Goal: Information Seeking & Learning: Check status

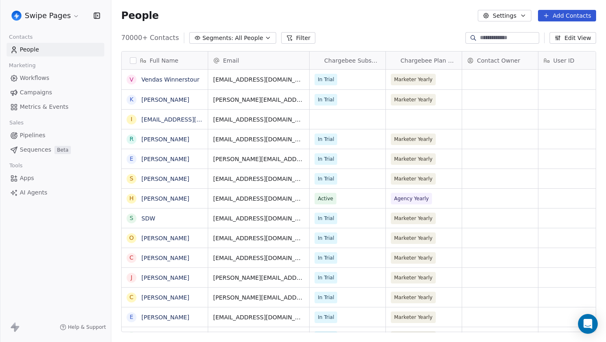
scroll to position [301, 495]
click at [37, 108] on span "Metrics & Events" at bounding box center [44, 107] width 49 height 9
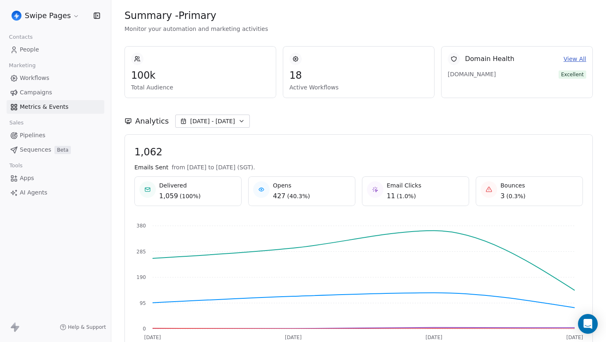
click at [145, 76] on span "100k" at bounding box center [200, 75] width 139 height 12
click at [234, 67] on div "100k Total Audience" at bounding box center [200, 78] width 139 height 26
click at [486, 74] on span "swipepages.com" at bounding box center [477, 74] width 58 height 8
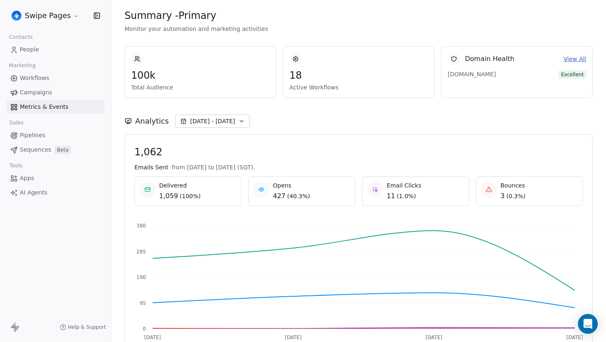
click at [486, 74] on span "swipepages.com" at bounding box center [477, 74] width 58 height 8
click at [490, 98] on div "Domain Health View All swipepages.com Excellent" at bounding box center [517, 72] width 152 height 52
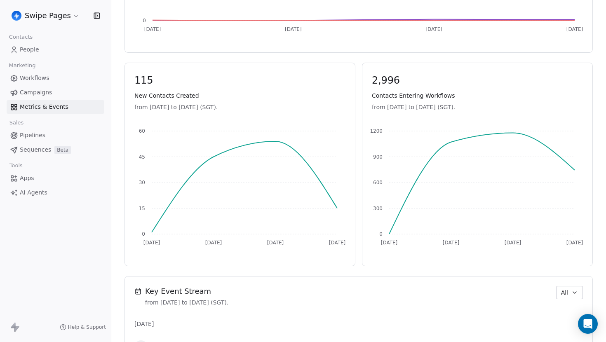
scroll to position [543, 0]
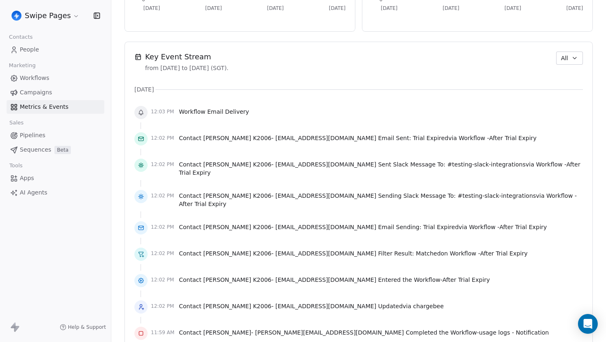
click at [562, 53] on button "All" at bounding box center [569, 58] width 27 height 13
click at [563, 116] on span "Contact/Webhook" at bounding box center [571, 116] width 51 height 9
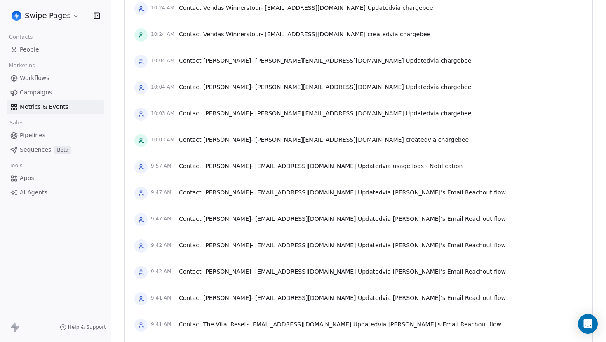
scroll to position [1120, 0]
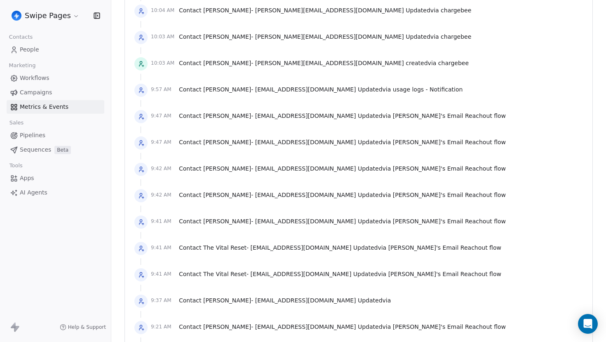
click at [393, 116] on span "[PERSON_NAME]'s Email Reachout flow" at bounding box center [449, 116] width 113 height 7
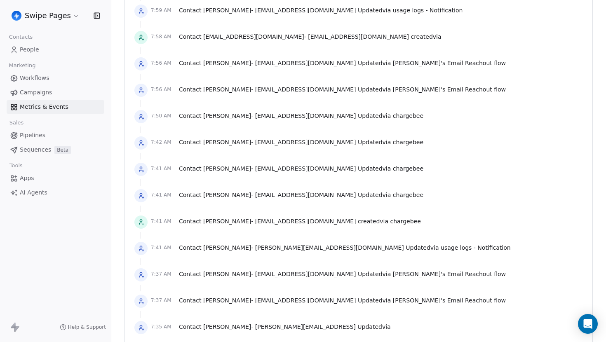
scroll to position [1665, 0]
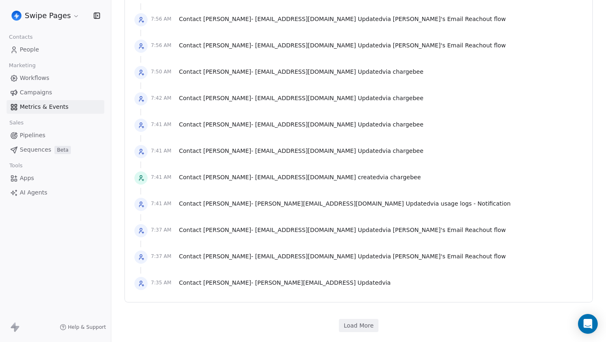
click at [316, 257] on span "Contact Josh - aividasolutions@gmail.com Updated via Sid's Email Reachout flow" at bounding box center [342, 256] width 327 height 8
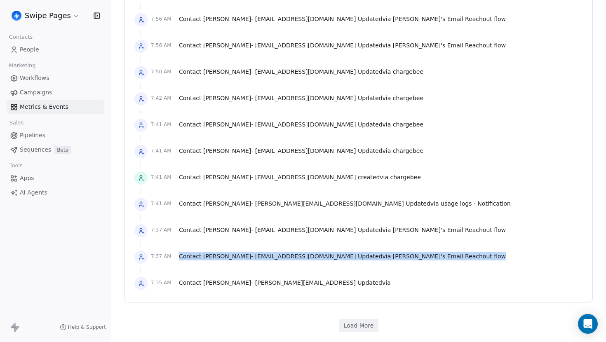
click at [316, 257] on span "Contact Josh - aividasolutions@gmail.com Updated via Sid's Email Reachout flow" at bounding box center [342, 256] width 327 height 8
click at [357, 266] on div "7:37 AM Contact Josh - aividasolutions@gmail.com Updated via Sid's Email Reacho…" at bounding box center [358, 257] width 449 height 18
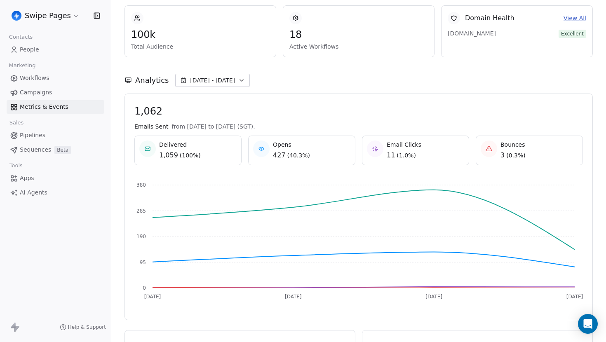
scroll to position [0, 0]
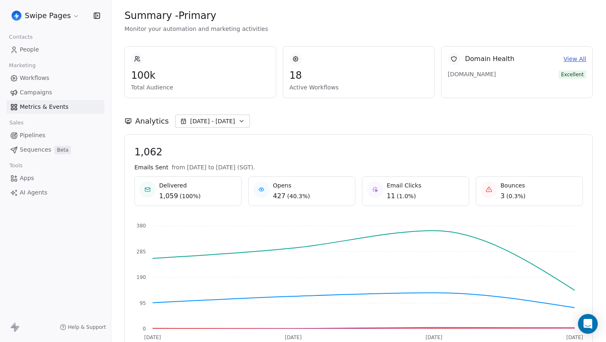
click at [35, 47] on span "People" at bounding box center [29, 49] width 19 height 9
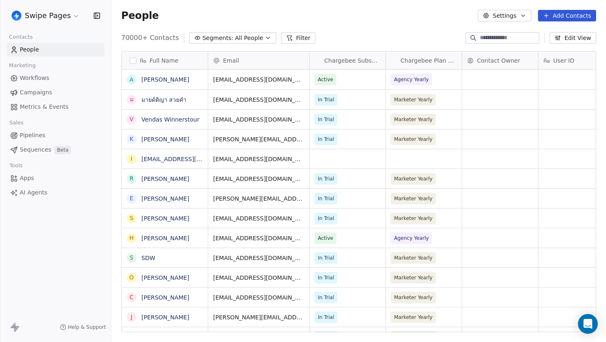
click at [54, 111] on span "Metrics & Events" at bounding box center [44, 107] width 49 height 9
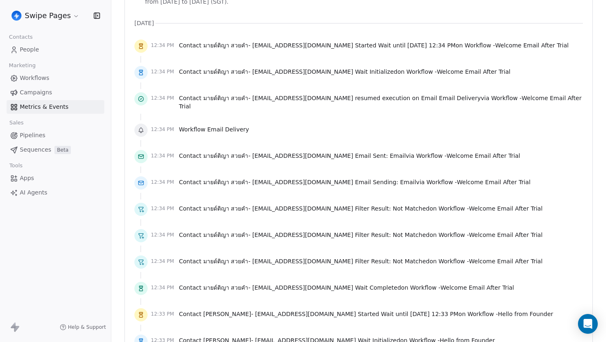
scroll to position [686, 0]
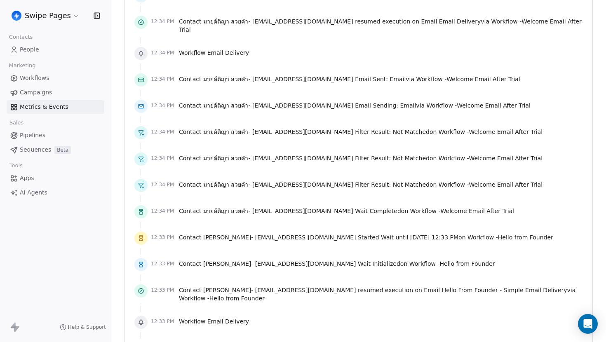
click at [390, 76] on span "Email" at bounding box center [398, 79] width 16 height 7
click at [400, 104] on span "Email" at bounding box center [408, 105] width 16 height 7
click at [385, 124] on div "12:34 PM Contact มายด์ติญา สวยคํา - mytiyamild2539@gmail.com Filter Result: Not…" at bounding box center [358, 133] width 449 height 18
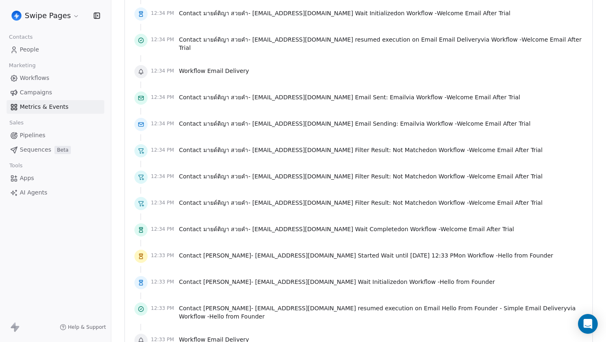
scroll to position [662, 0]
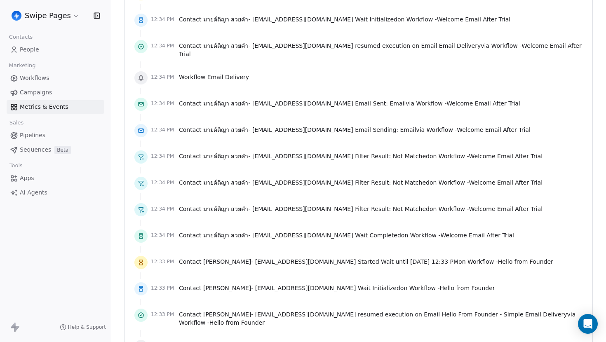
click at [51, 79] on link "Workflows" at bounding box center [56, 78] width 98 height 14
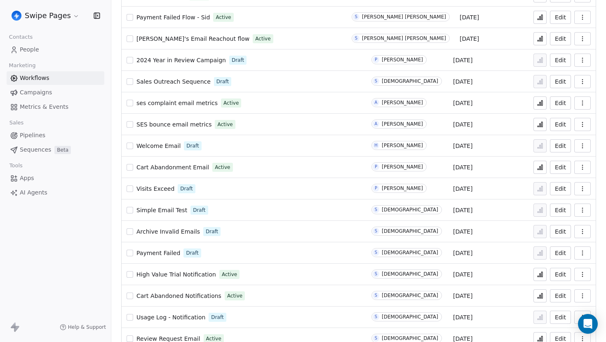
scroll to position [549, 0]
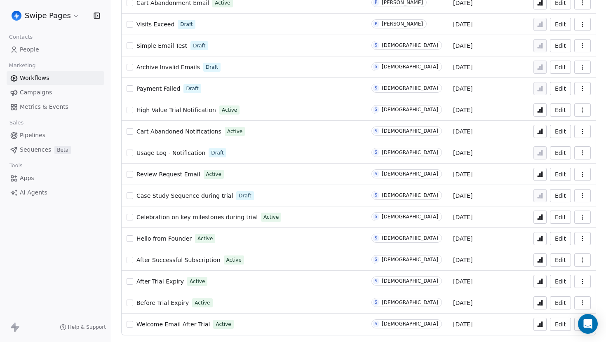
click at [181, 324] on span "Welcome Email After Trial" at bounding box center [173, 324] width 73 height 7
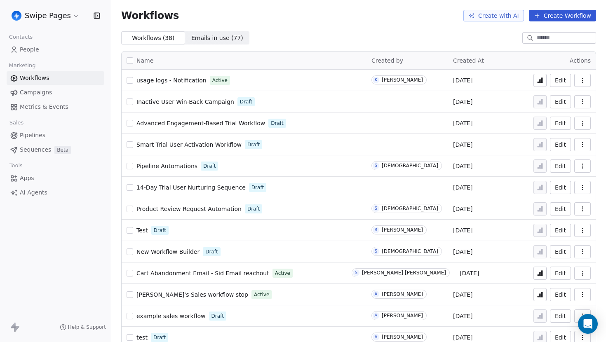
click at [62, 108] on span "Metrics & Events" at bounding box center [44, 107] width 49 height 9
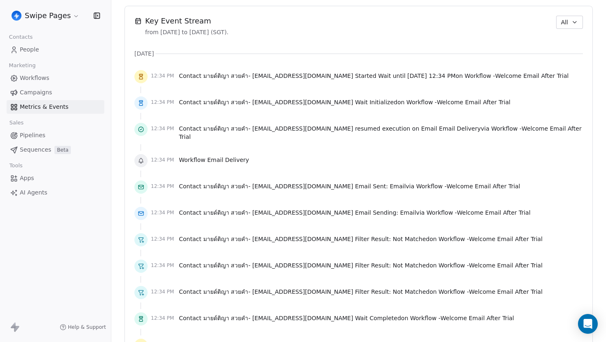
scroll to position [580, 0]
click at [570, 26] on button "All" at bounding box center [569, 21] width 27 height 13
click at [572, 77] on span "Contact/Webhook" at bounding box center [571, 79] width 51 height 9
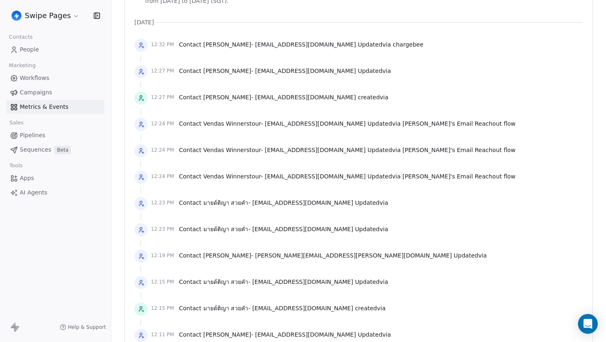
scroll to position [618, 0]
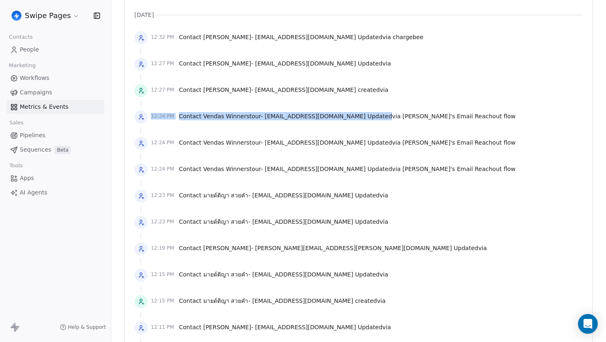
drag, startPoint x: 125, startPoint y: 107, endPoint x: 377, endPoint y: 120, distance: 251.9
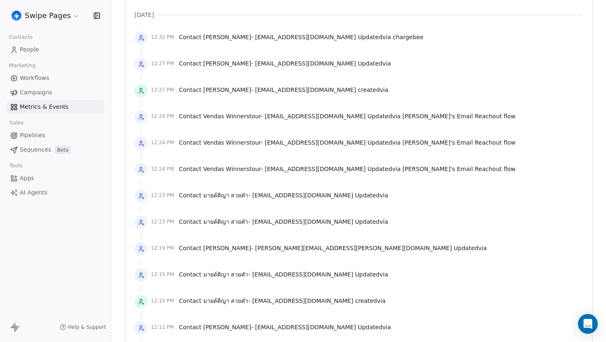
click at [497, 124] on div "12:24 PM Contact Vendas Winnerstour - winnerstour@winnerstour.com.br Updated vi…" at bounding box center [358, 117] width 449 height 18
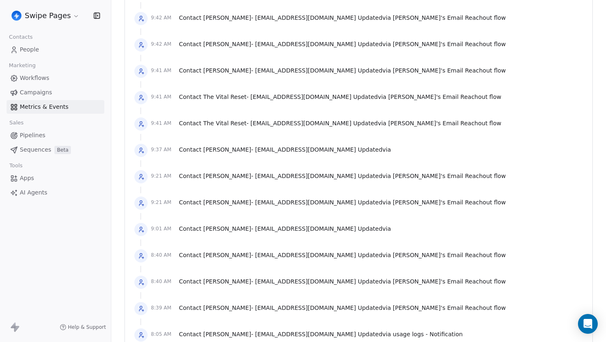
scroll to position [1665, 0]
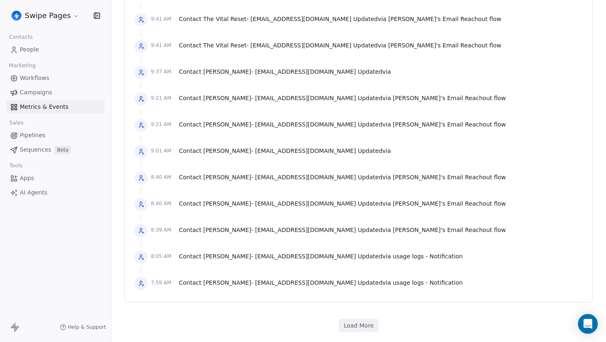
click at [228, 203] on span "Shelby Boeser - shelbyaboeser@gmail.com" at bounding box center [279, 203] width 153 height 7
click at [232, 209] on div "Contact Shelby Boeser - shelbyaboeser@gmail.com Updated via Sid's Email Reachou…" at bounding box center [342, 206] width 327 height 12
drag, startPoint x: 236, startPoint y: 204, endPoint x: 260, endPoint y: 204, distance: 24.3
click at [260, 204] on span "Shelby Boeser - shelbyaboeser@gmail.com" at bounding box center [279, 203] width 153 height 7
click at [314, 190] on div at bounding box center [358, 191] width 449 height 8
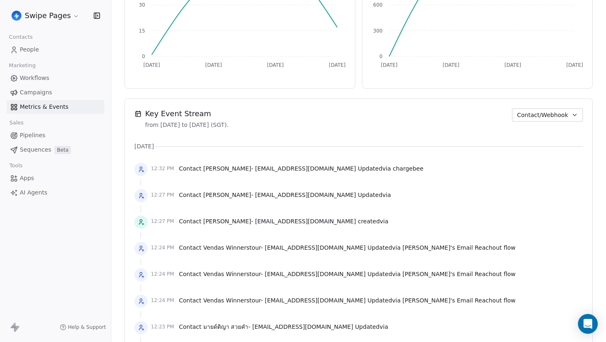
scroll to position [505, 0]
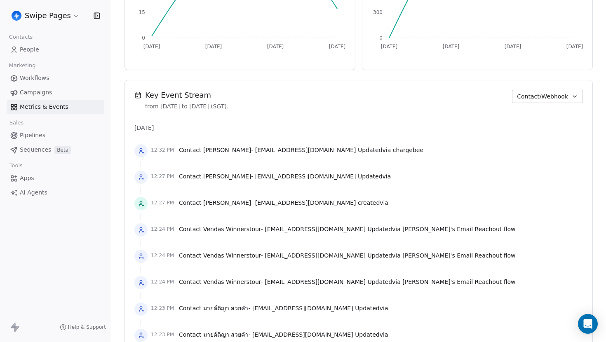
click at [549, 102] on button "Contact/Webhook" at bounding box center [547, 96] width 71 height 13
click at [46, 74] on html "Swipe Pages Contacts People Marketing Workflows Campaigns Metrics & Events Sale…" at bounding box center [303, 171] width 606 height 342
click at [43, 80] on span "Workflows" at bounding box center [35, 78] width 30 height 9
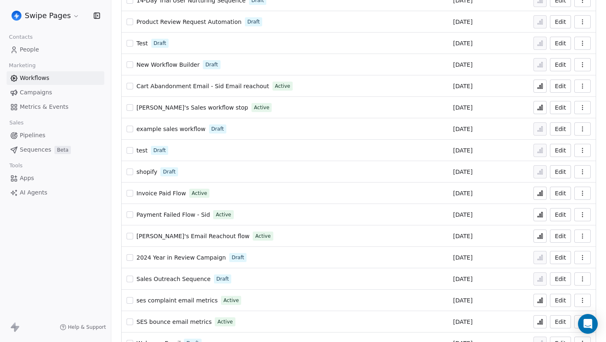
scroll to position [549, 0]
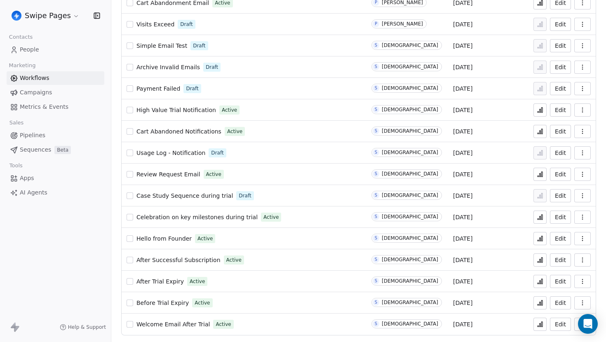
click at [543, 323] on icon at bounding box center [540, 324] width 7 height 7
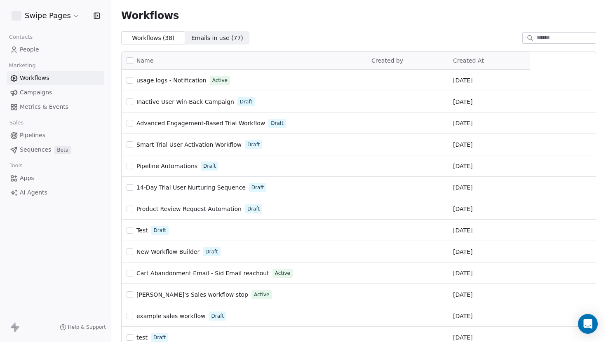
click at [45, 104] on span "Metrics & Events" at bounding box center [44, 107] width 49 height 9
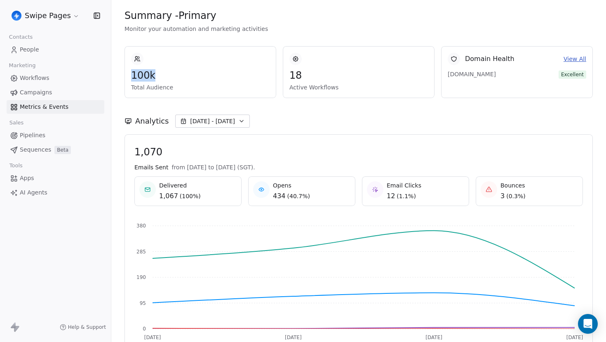
drag, startPoint x: 127, startPoint y: 75, endPoint x: 259, endPoint y: 76, distance: 131.2
click at [259, 76] on div "100k Total Audience" at bounding box center [201, 72] width 152 height 52
click at [259, 76] on span "100k" at bounding box center [200, 75] width 139 height 12
drag, startPoint x: 146, startPoint y: 88, endPoint x: 176, endPoint y: 87, distance: 30.5
click at [167, 85] on span "Total Audience" at bounding box center [200, 87] width 139 height 8
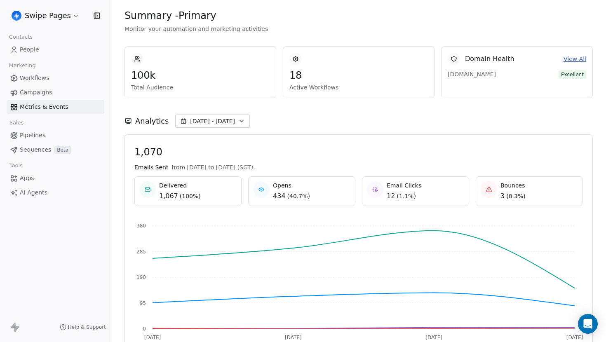
click at [178, 85] on span "Total Audience" at bounding box center [200, 87] width 139 height 8
click at [134, 78] on span "100k" at bounding box center [200, 75] width 139 height 12
click at [248, 87] on span "Total Audience" at bounding box center [200, 87] width 139 height 8
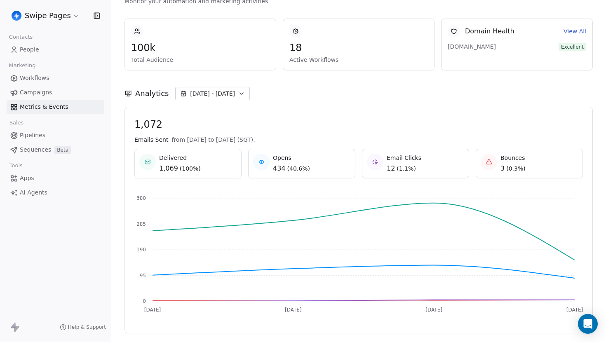
scroll to position [71, 0]
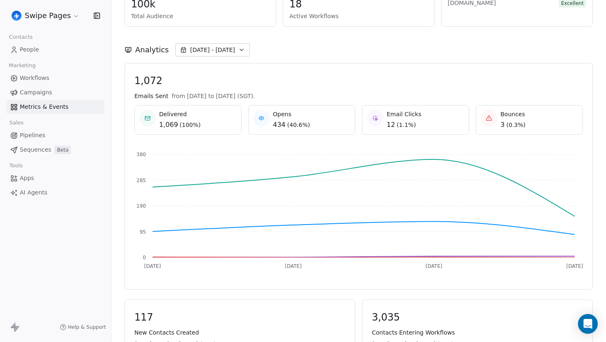
click at [311, 126] on div "Opens 434 ( 40.6% )" at bounding box center [301, 120] width 97 height 20
click at [338, 125] on div "Opens 434 ( 40.6% )" at bounding box center [301, 120] width 97 height 20
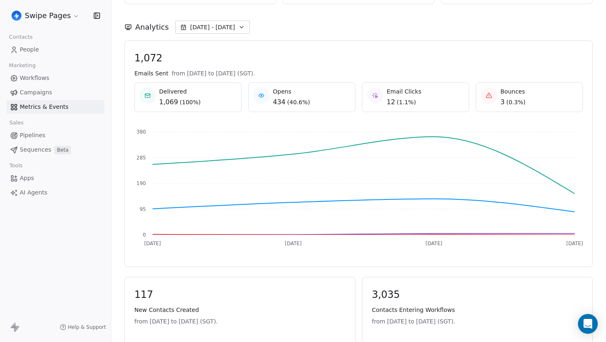
scroll to position [94, 0]
click at [393, 90] on span "Email Clicks" at bounding box center [404, 91] width 35 height 8
click at [406, 54] on span "1,072" at bounding box center [358, 58] width 449 height 12
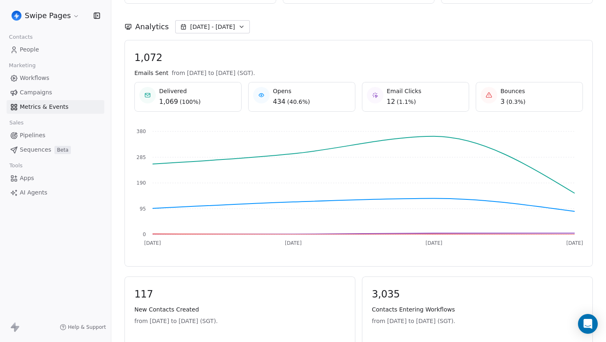
click at [221, 27] on span "Sep 15 - Sep 18" at bounding box center [212, 27] width 45 height 8
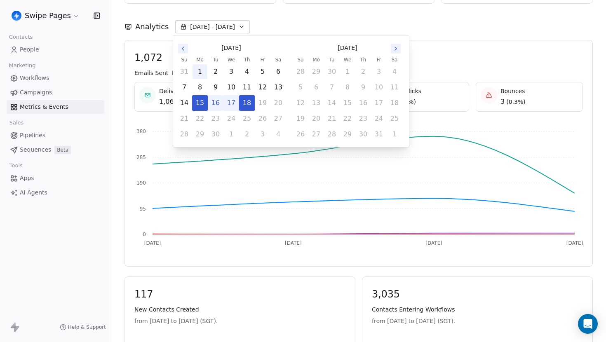
click at [205, 71] on button "1" at bounding box center [200, 71] width 15 height 15
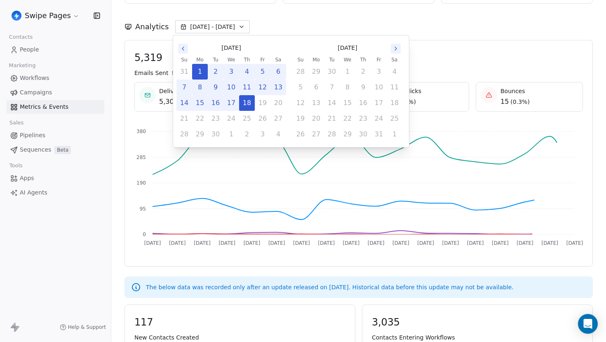
click at [231, 89] on button "10" at bounding box center [231, 87] width 15 height 15
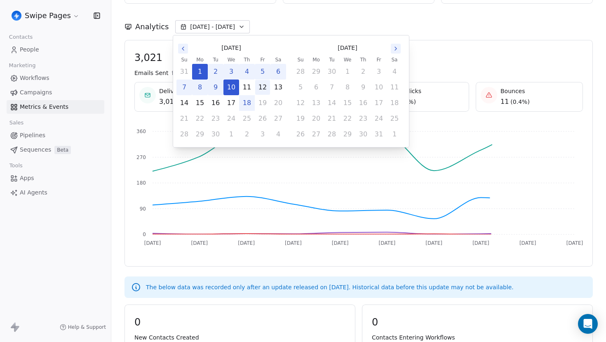
click at [265, 86] on button "12" at bounding box center [262, 87] width 15 height 15
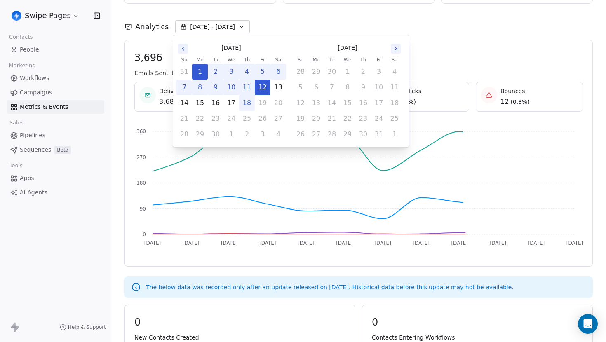
click at [240, 105] on button "18" at bounding box center [247, 103] width 15 height 15
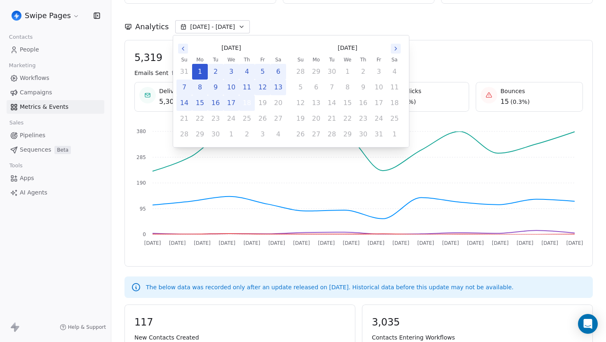
click at [240, 105] on button "18" at bounding box center [247, 103] width 15 height 15
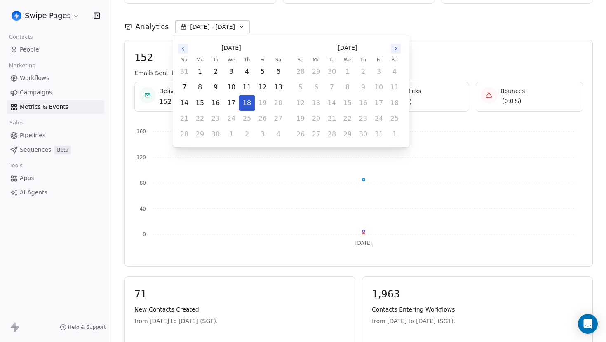
click at [433, 127] on icon "Sep 18 0 40 80 120 160" at bounding box center [355, 189] width 455 height 132
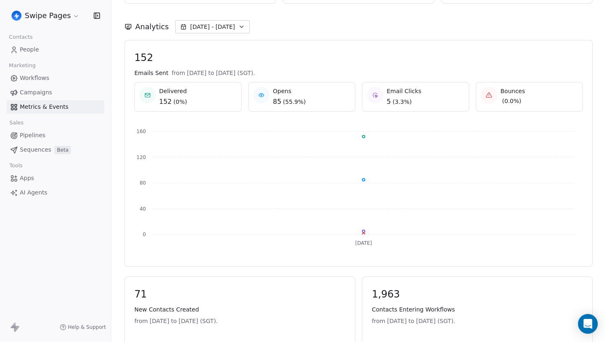
click at [218, 28] on span "Sep 18 - Sep 18" at bounding box center [212, 27] width 45 height 8
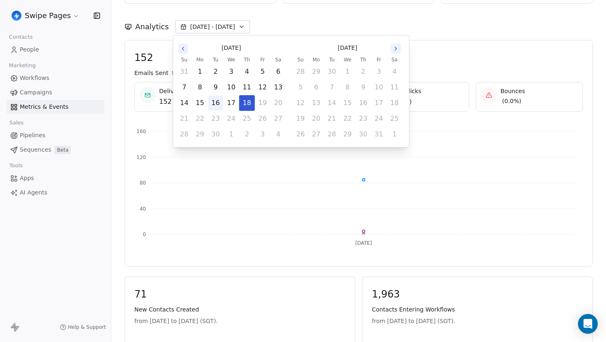
click at [217, 106] on button "16" at bounding box center [215, 103] width 15 height 15
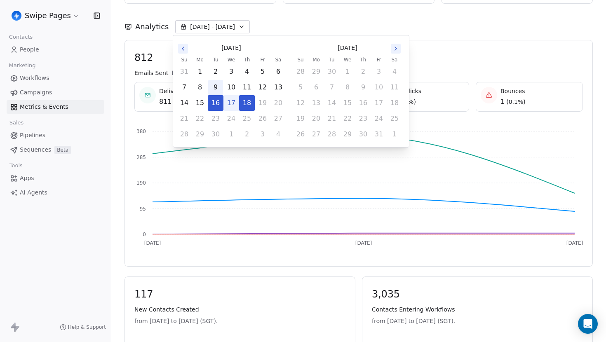
click at [214, 88] on button "9" at bounding box center [215, 87] width 15 height 15
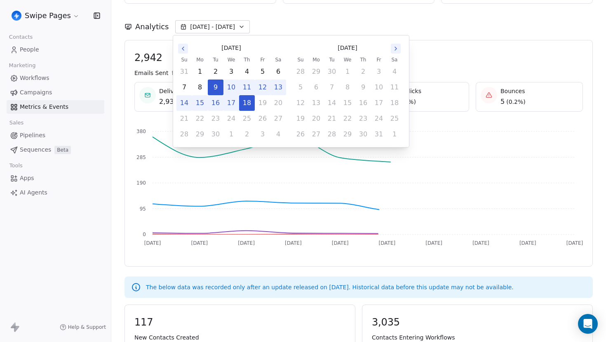
click at [215, 106] on button "16" at bounding box center [215, 103] width 15 height 15
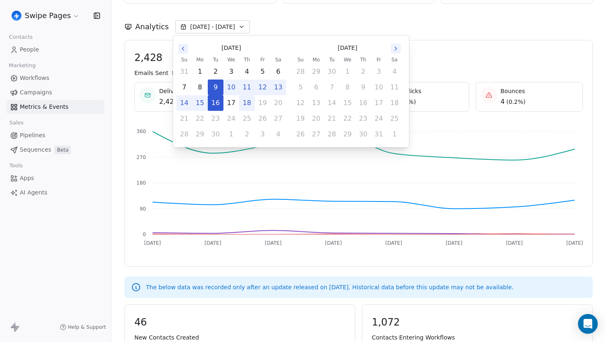
click at [445, 38] on div "Analytics Sep 09 - Sep 16" at bounding box center [359, 22] width 469 height 36
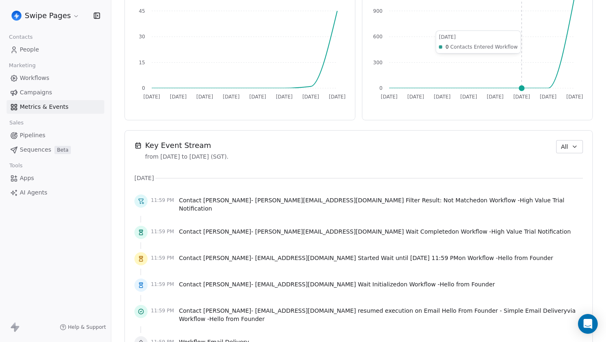
scroll to position [634, 0]
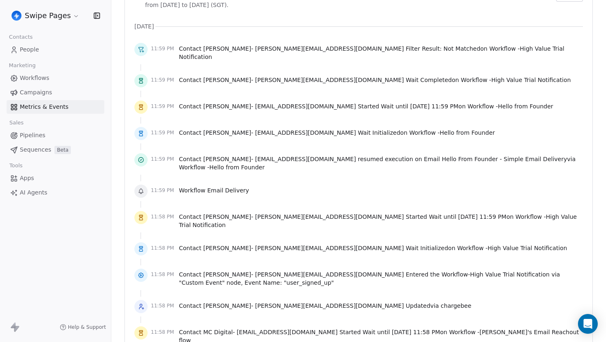
click at [184, 191] on div "Workflow Email Delivery" at bounding box center [214, 192] width 70 height 12
click at [201, 188] on span "Workflow Email Delivery" at bounding box center [214, 190] width 70 height 8
click at [283, 188] on div "11:59 PM Workflow Email Delivery" at bounding box center [358, 191] width 449 height 18
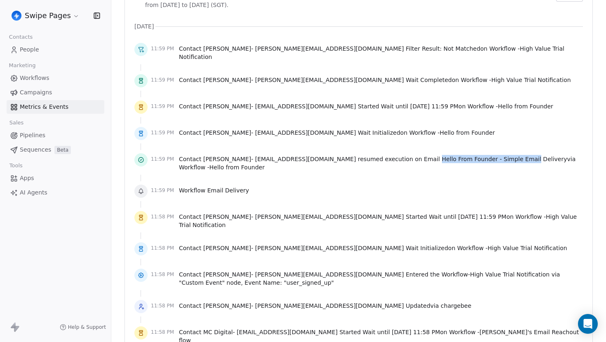
drag, startPoint x: 410, startPoint y: 155, endPoint x: 503, endPoint y: 155, distance: 92.4
click at [503, 156] on span "Contact Abirami Balasubramani - abiramict1@gmail.com resumed execution on Email…" at bounding box center [381, 163] width 404 height 16
click at [513, 174] on div at bounding box center [358, 178] width 449 height 8
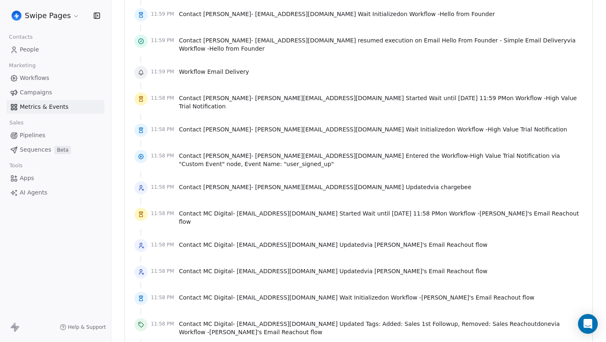
scroll to position [262, 0]
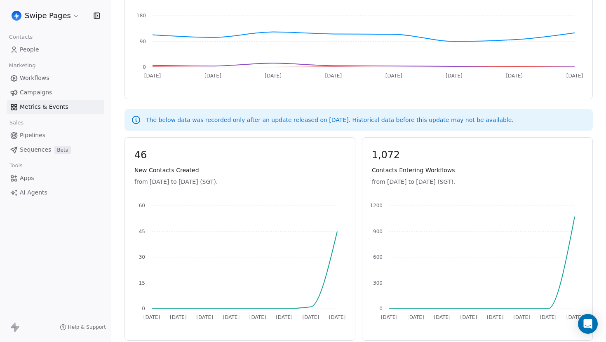
click at [40, 76] on span "Workflows" at bounding box center [35, 78] width 30 height 9
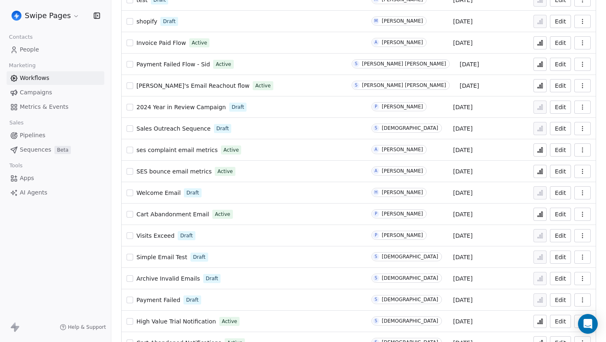
scroll to position [346, 0]
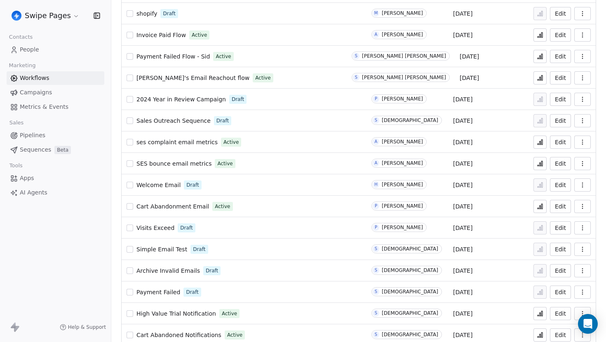
click at [56, 106] on span "Metrics & Events" at bounding box center [44, 107] width 49 height 9
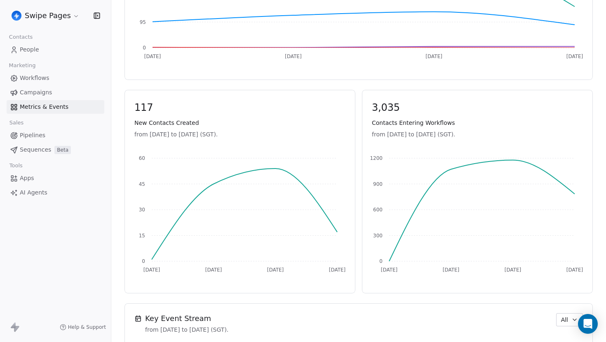
scroll to position [492, 0]
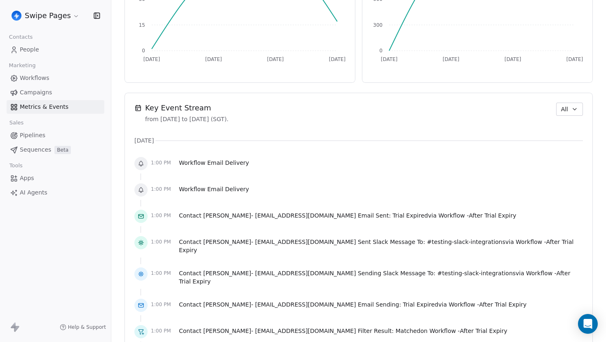
click at [577, 109] on icon "button" at bounding box center [575, 109] width 7 height 7
click at [558, 151] on span "Audit" at bounding box center [553, 154] width 15 height 9
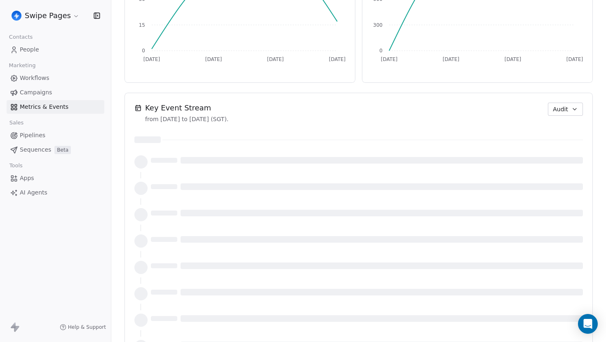
scroll to position [438, 0]
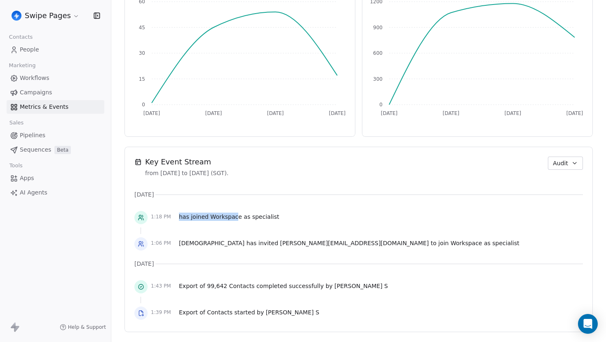
drag, startPoint x: 177, startPoint y: 215, endPoint x: 235, endPoint y: 214, distance: 57.7
click at [236, 215] on div "1:18 PM has joined Workspace as specialist" at bounding box center [358, 218] width 449 height 18
click at [238, 214] on span "has joined Workspace as specialist" at bounding box center [229, 217] width 100 height 8
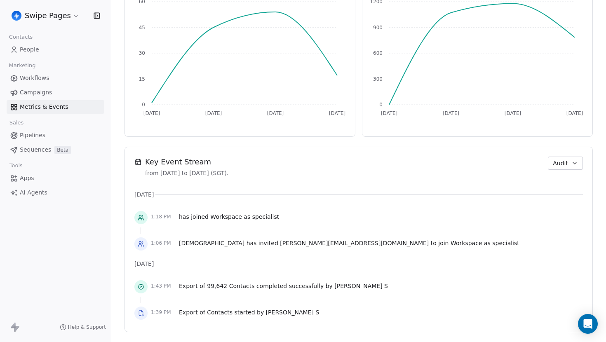
click at [254, 228] on div at bounding box center [358, 231] width 449 height 8
drag, startPoint x: 179, startPoint y: 218, endPoint x: 247, endPoint y: 214, distance: 67.3
click at [247, 214] on span "has joined Workspace as specialist" at bounding box center [229, 217] width 100 height 8
click at [252, 215] on span "specialist" at bounding box center [265, 217] width 27 height 7
click at [187, 219] on span "has joined Workspace as specialist" at bounding box center [229, 217] width 100 height 8
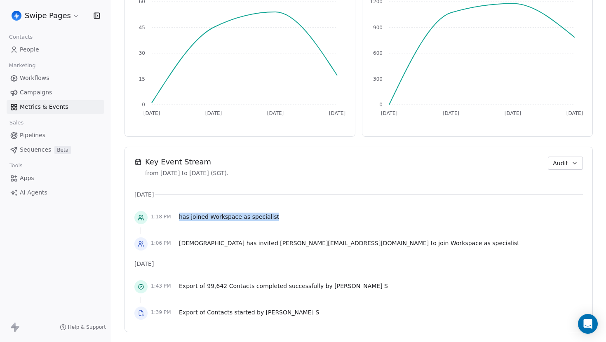
drag, startPoint x: 175, startPoint y: 218, endPoint x: 290, endPoint y: 216, distance: 115.5
click at [290, 216] on div "1:18 PM has joined Workspace as specialist" at bounding box center [358, 218] width 449 height 18
click at [270, 264] on span at bounding box center [369, 264] width 428 height 0
click at [264, 289] on span "Export of 99,642 Contacts completed successfully by Thanga Balaji S" at bounding box center [283, 286] width 209 height 8
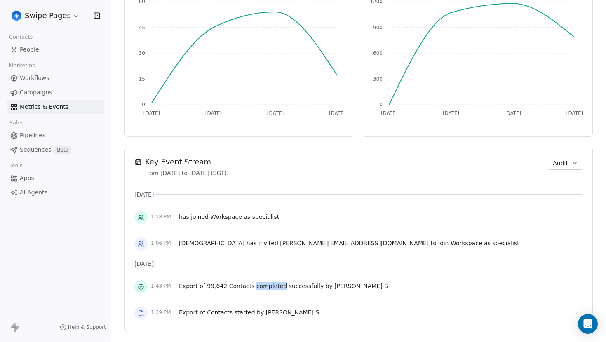
click at [264, 289] on span "Export of 99,642 Contacts completed successfully by Thanga Balaji S" at bounding box center [283, 286] width 209 height 8
click at [264, 291] on div "Export of 99,642 Contacts completed successfully by Thanga Balaji S" at bounding box center [283, 288] width 209 height 12
click at [220, 290] on span "Export of 99,642 Contacts completed successfully by Thanga Balaji S" at bounding box center [283, 286] width 209 height 8
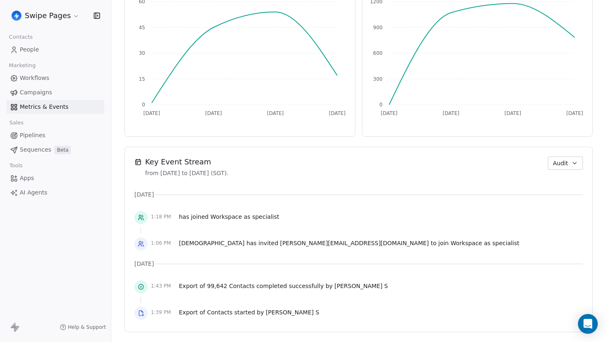
click at [245, 296] on div at bounding box center [358, 300] width 449 height 8
click at [205, 205] on div "Yesterday 1:18 PM has joined Workspace as specialist 1:06 PM Swami has invited …" at bounding box center [358, 222] width 449 height 63
click at [55, 78] on link "Workflows" at bounding box center [56, 78] width 98 height 14
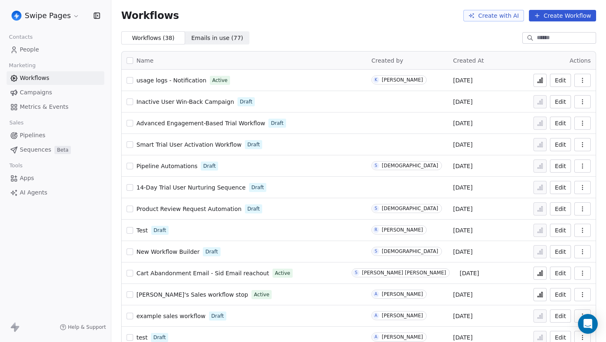
click at [33, 112] on link "Metrics & Events" at bounding box center [56, 107] width 98 height 14
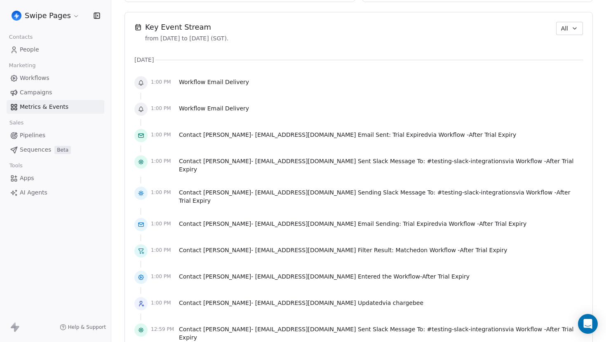
scroll to position [570, 0]
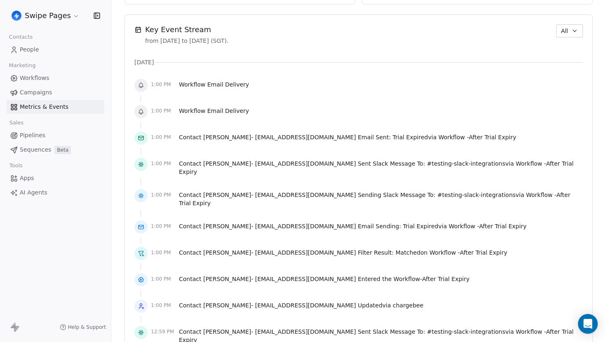
click at [575, 30] on icon "button" at bounding box center [575, 31] width 7 height 7
click at [560, 93] on span "Contact/Webhook" at bounding box center [571, 89] width 51 height 9
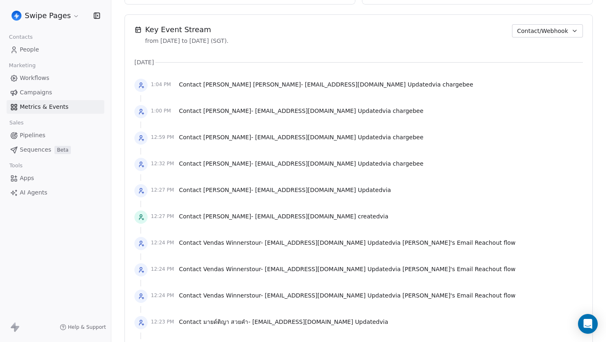
click at [32, 78] on span "Workflows" at bounding box center [35, 78] width 30 height 9
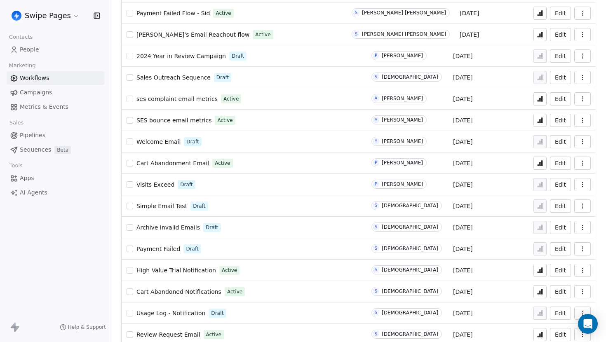
scroll to position [549, 0]
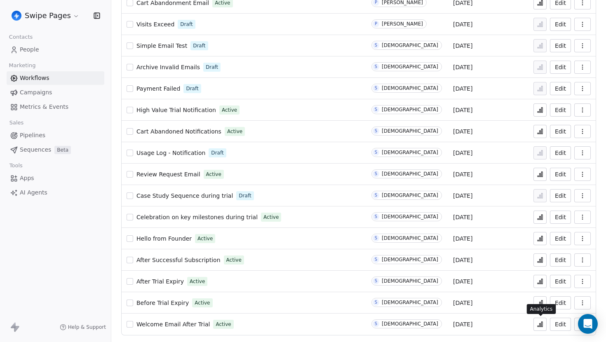
click at [541, 327] on icon at bounding box center [540, 324] width 7 height 7
